Goal: Use online tool/utility: Utilize a website feature to perform a specific function

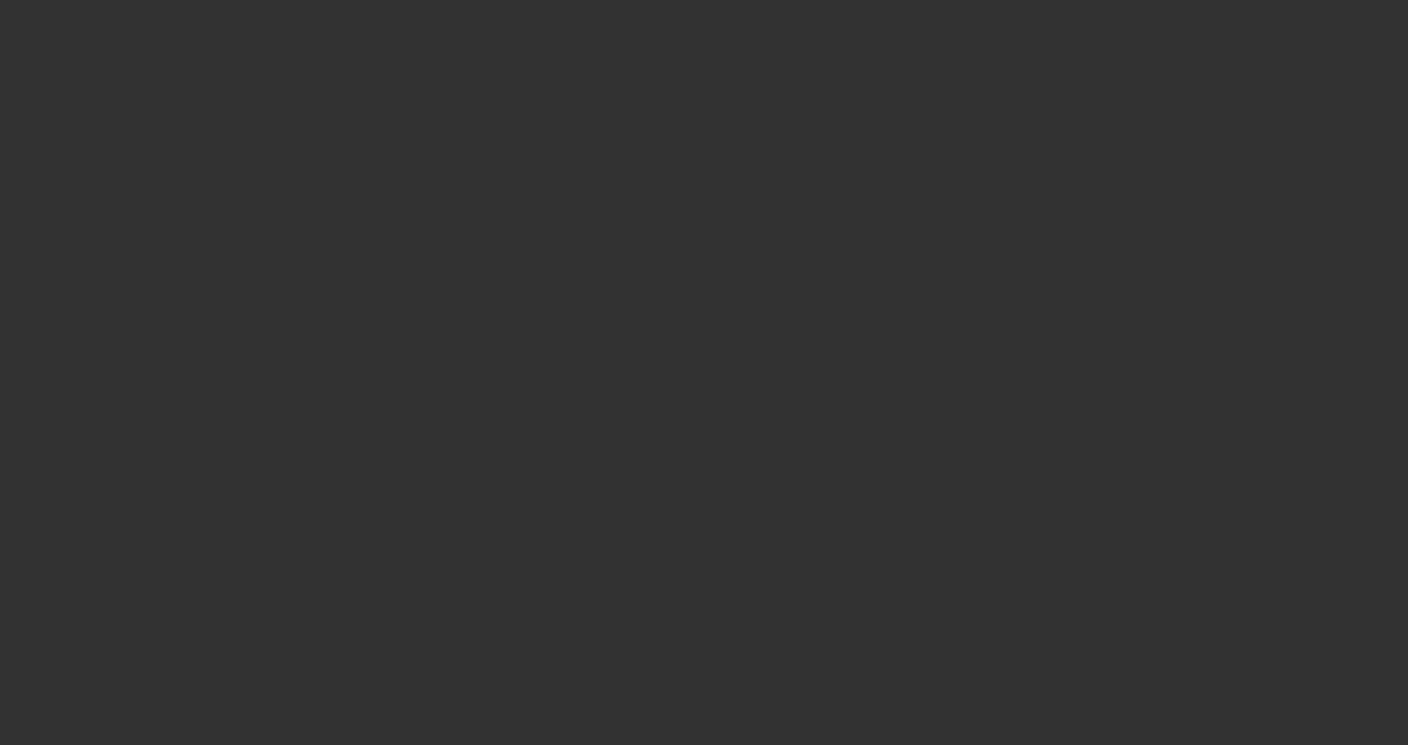
select select "3"
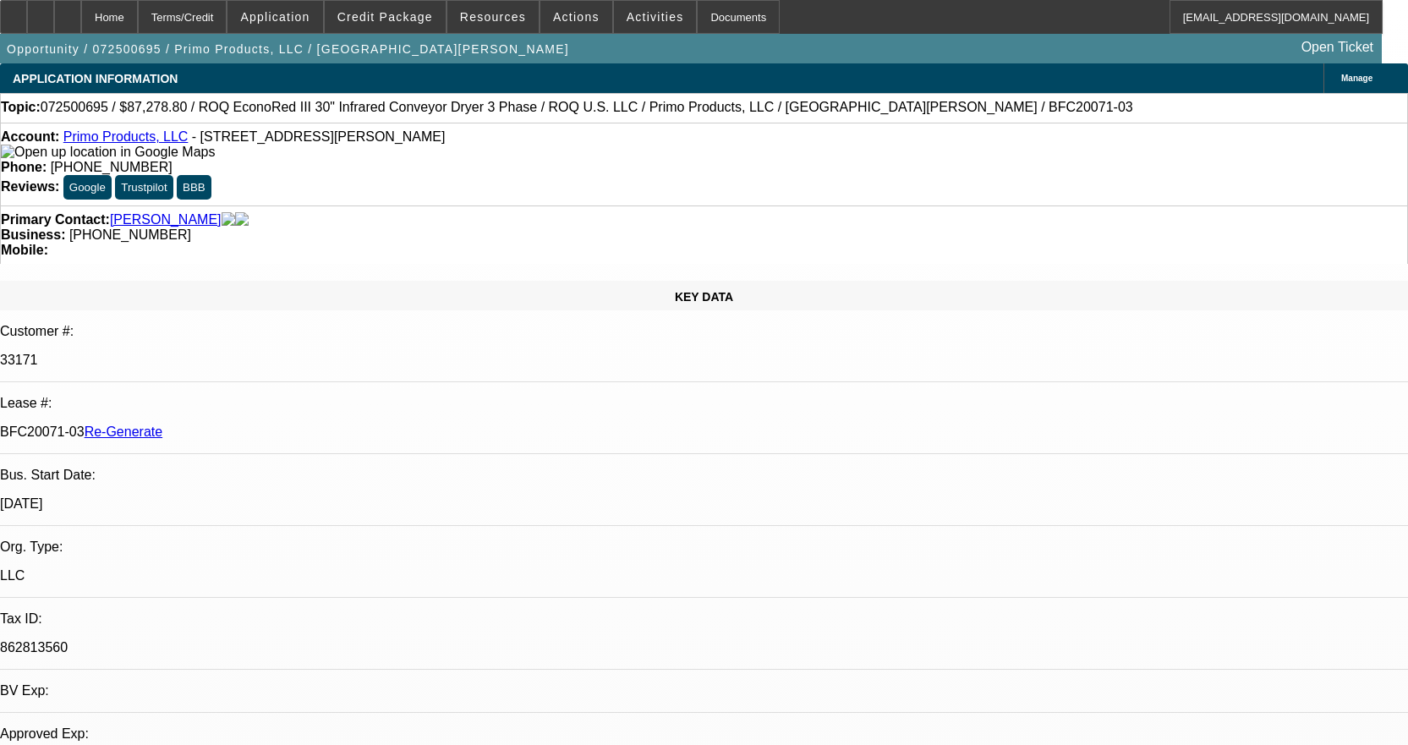
select select "0"
select select "2"
select select "0.1"
select select "1"
select select "2"
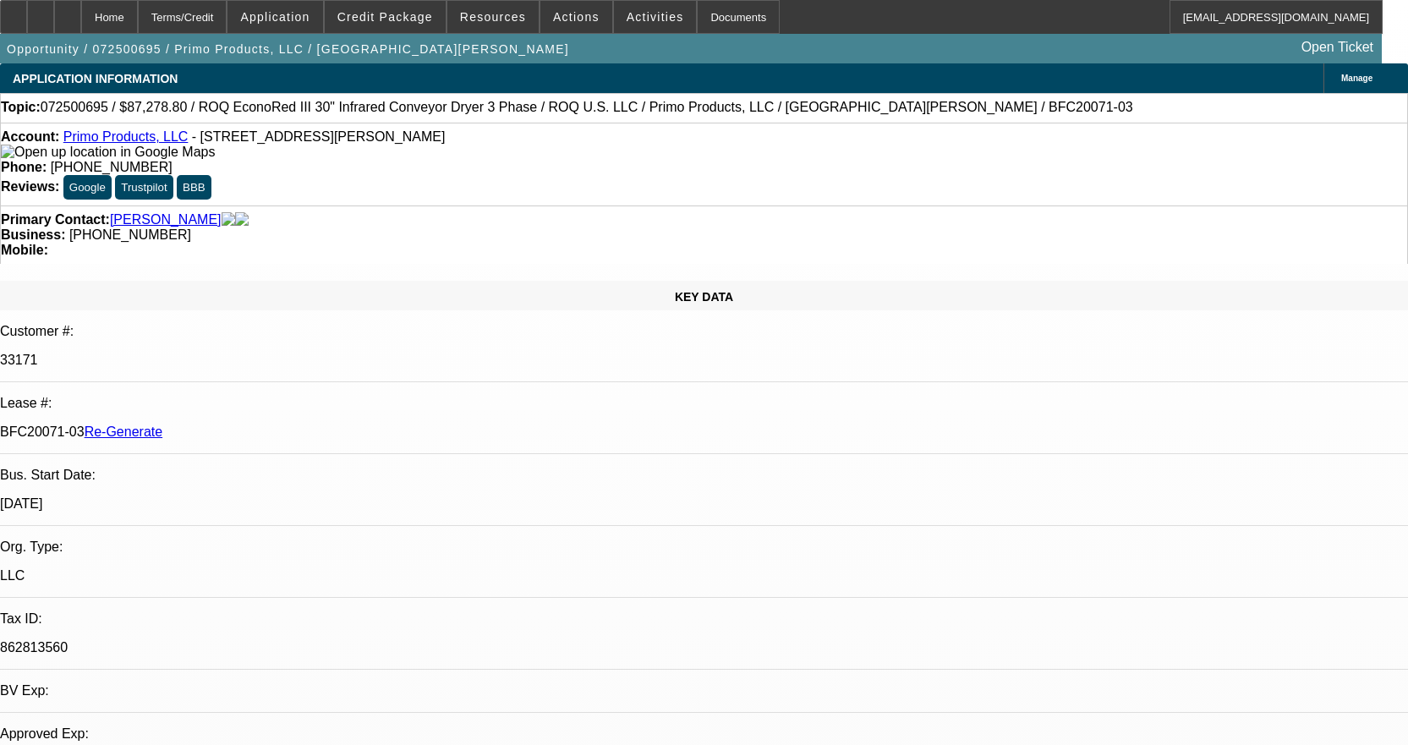
select select "4"
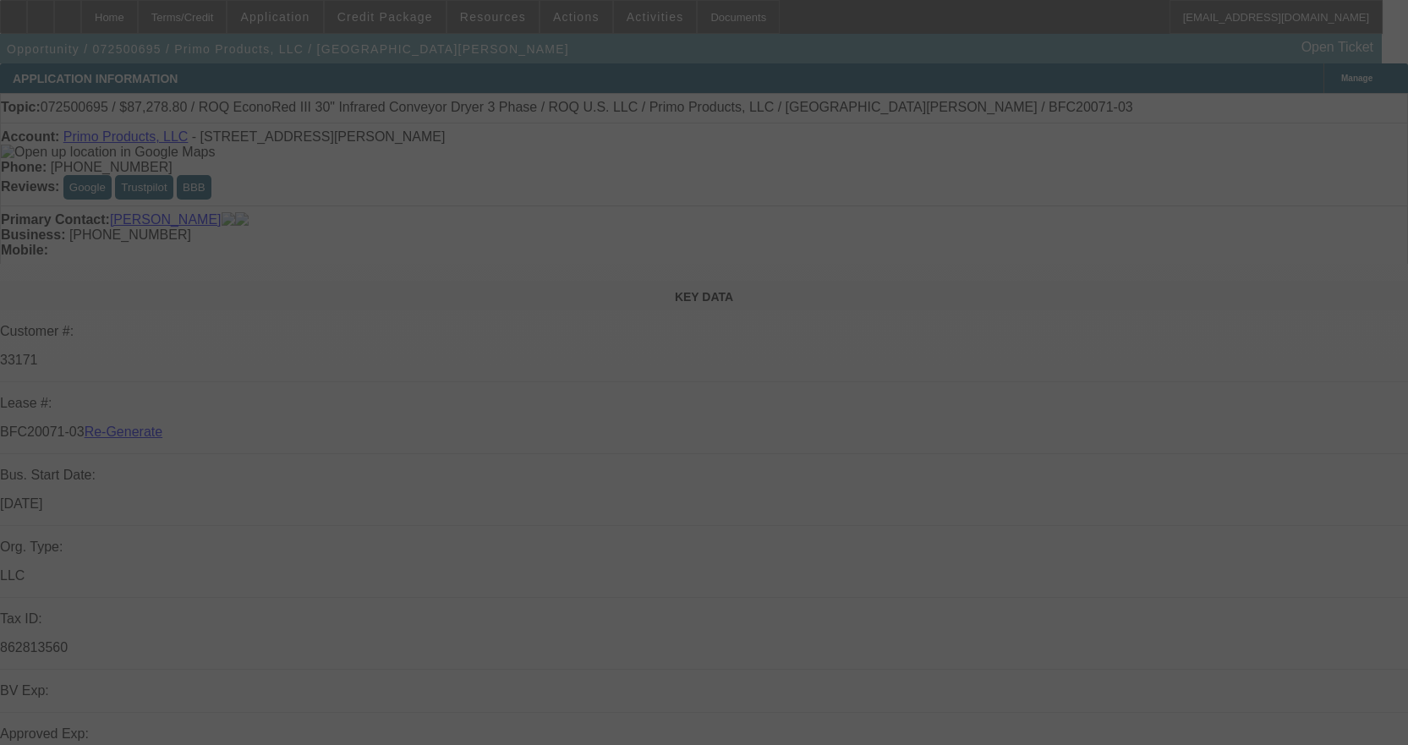
select select "3"
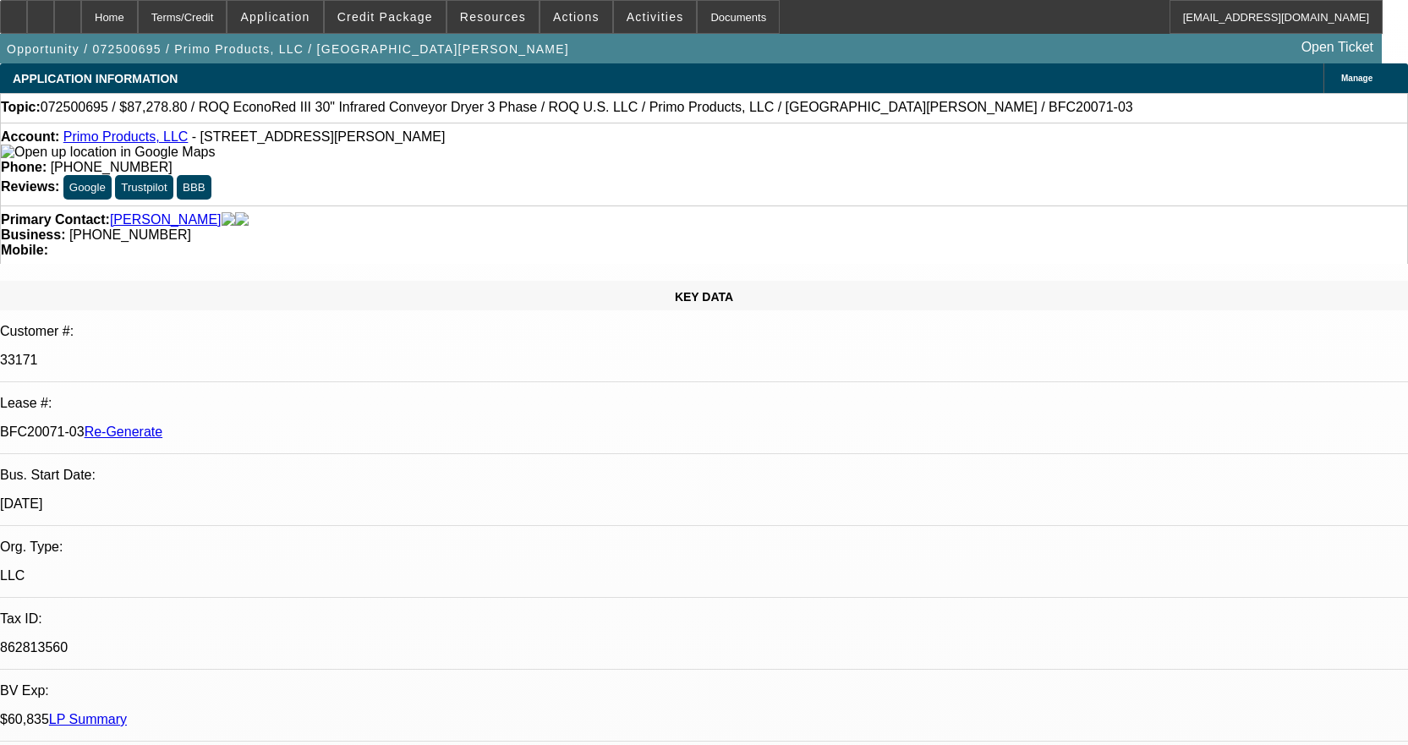
select select "0"
select select "2"
select select "0.1"
select select "4"
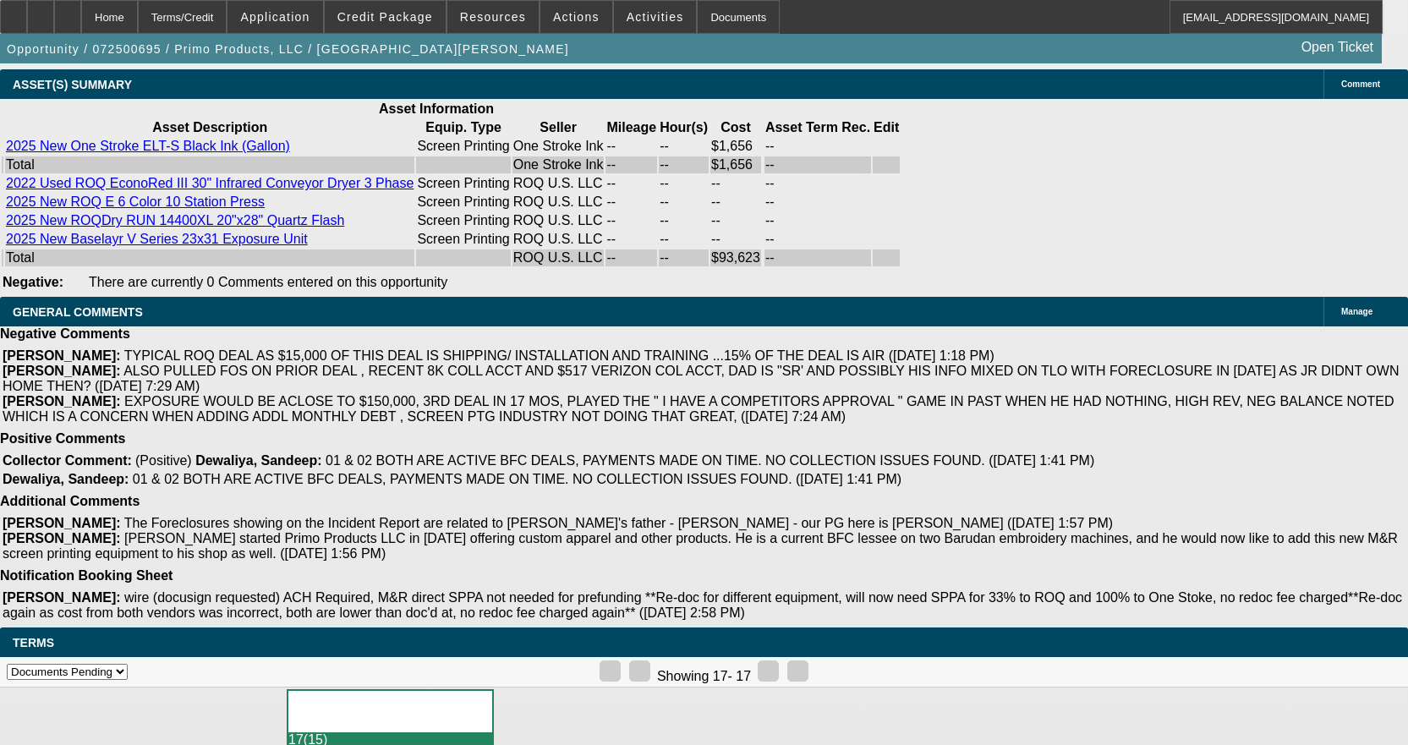
scroll to position [4054, 0]
